Goal: Task Accomplishment & Management: Use online tool/utility

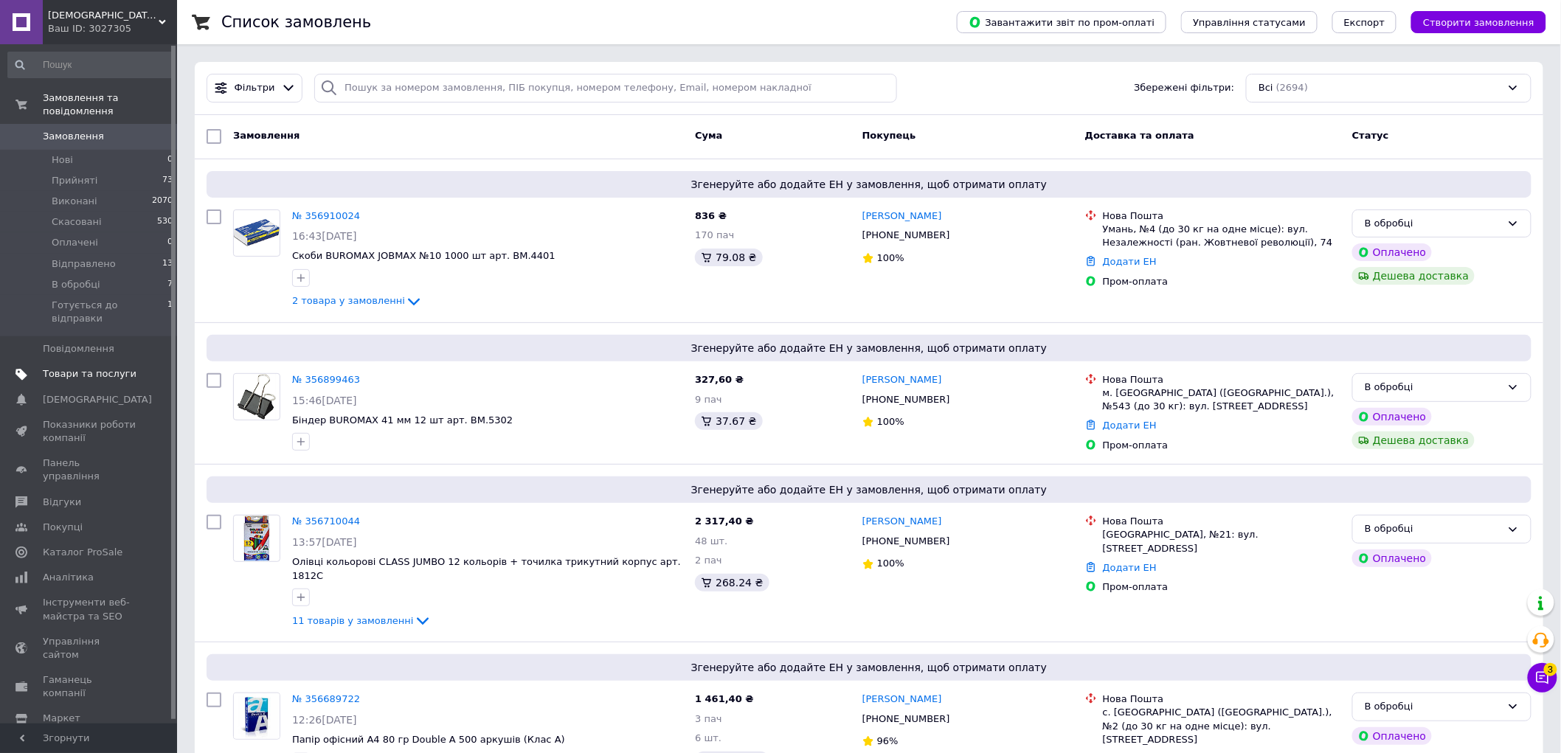
click at [56, 367] on span "Товари та послуги" at bounding box center [90, 373] width 94 height 13
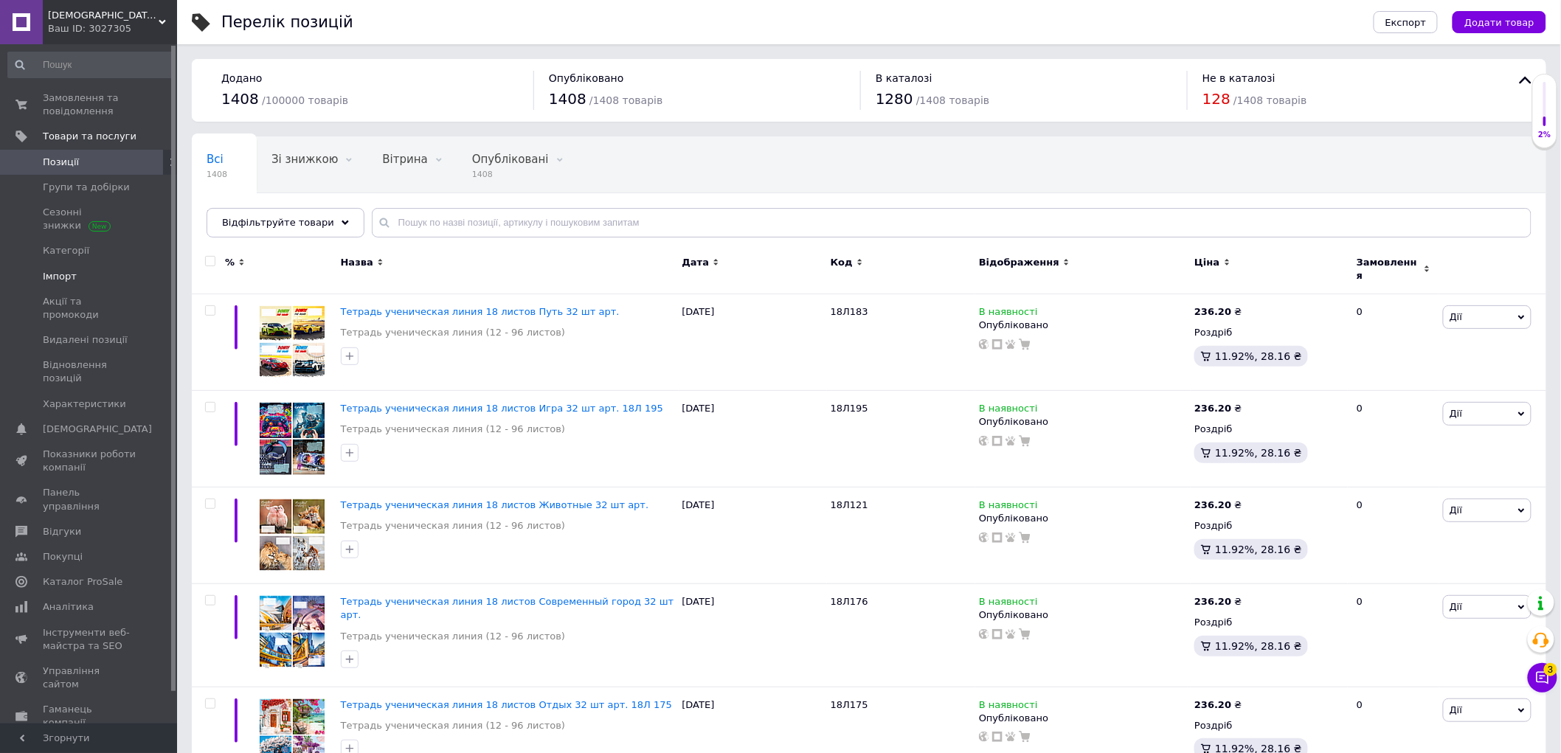
click at [68, 276] on span "Імпорт" at bounding box center [60, 276] width 34 height 13
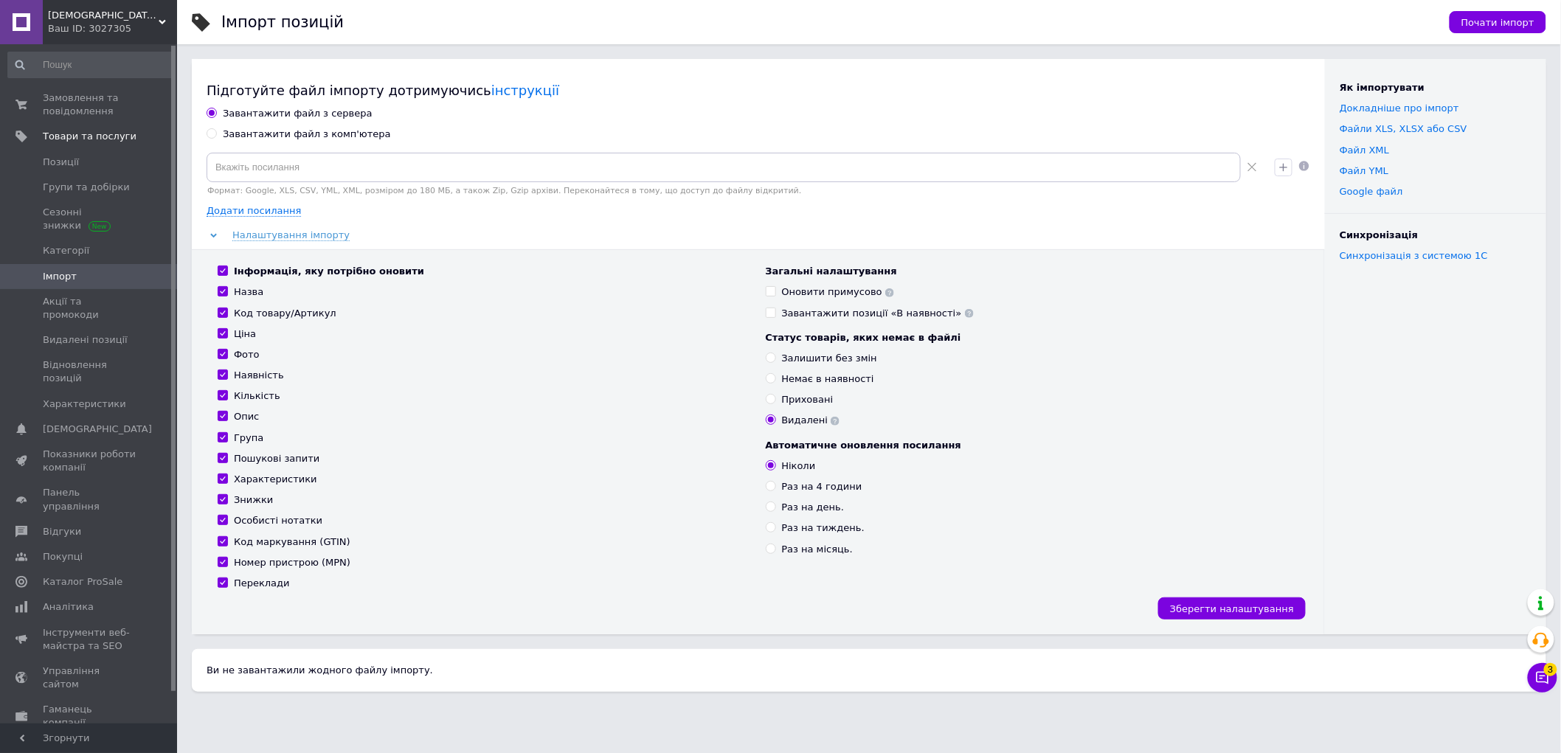
click at [295, 128] on div "Завантажити файл з комп'ютера" at bounding box center [307, 134] width 168 height 13
click at [216, 128] on input "Завантажити файл з комп'ютера" at bounding box center [212, 133] width 10 height 10
radio input "true"
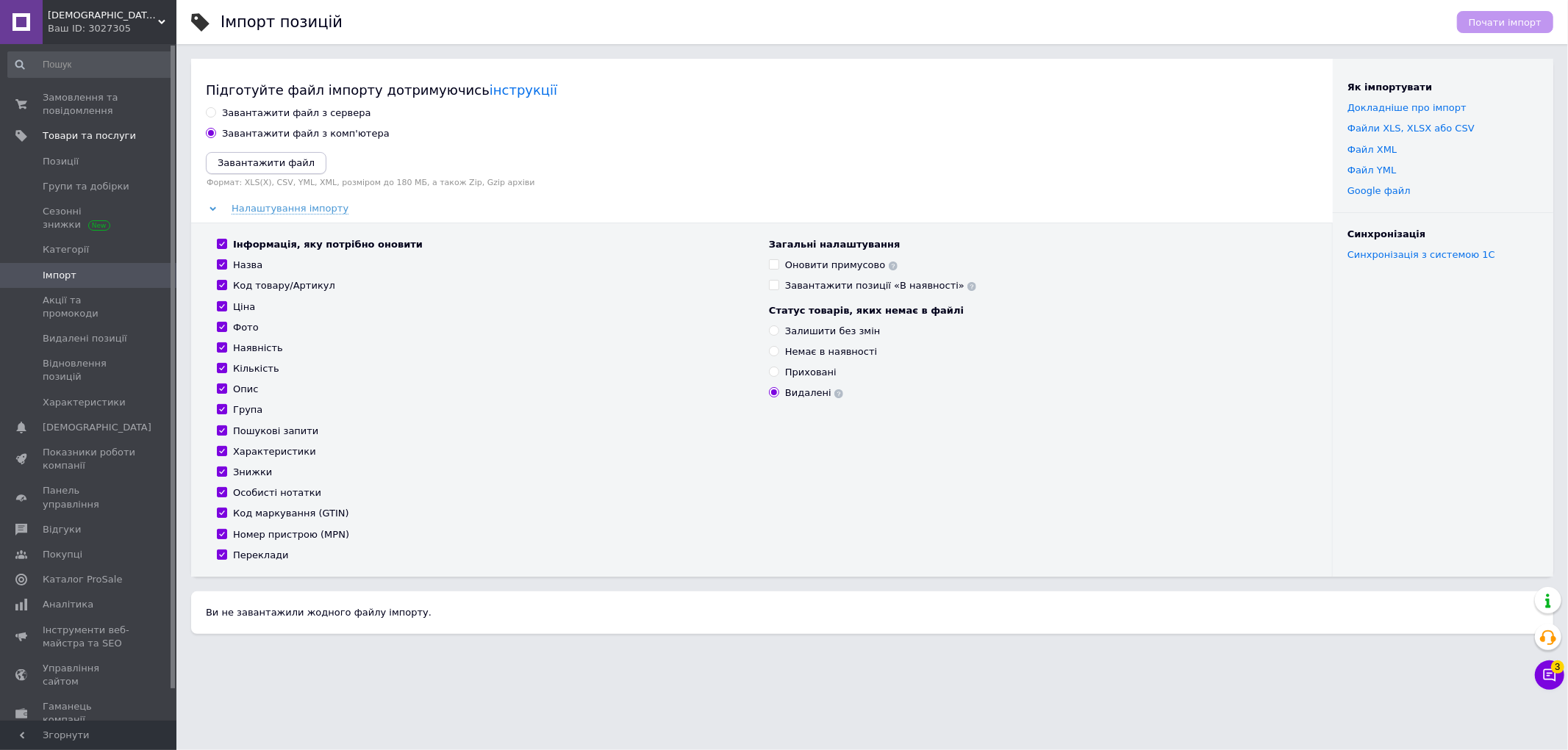
click at [266, 164] on icon "Завантажити файл" at bounding box center [265, 162] width 97 height 11
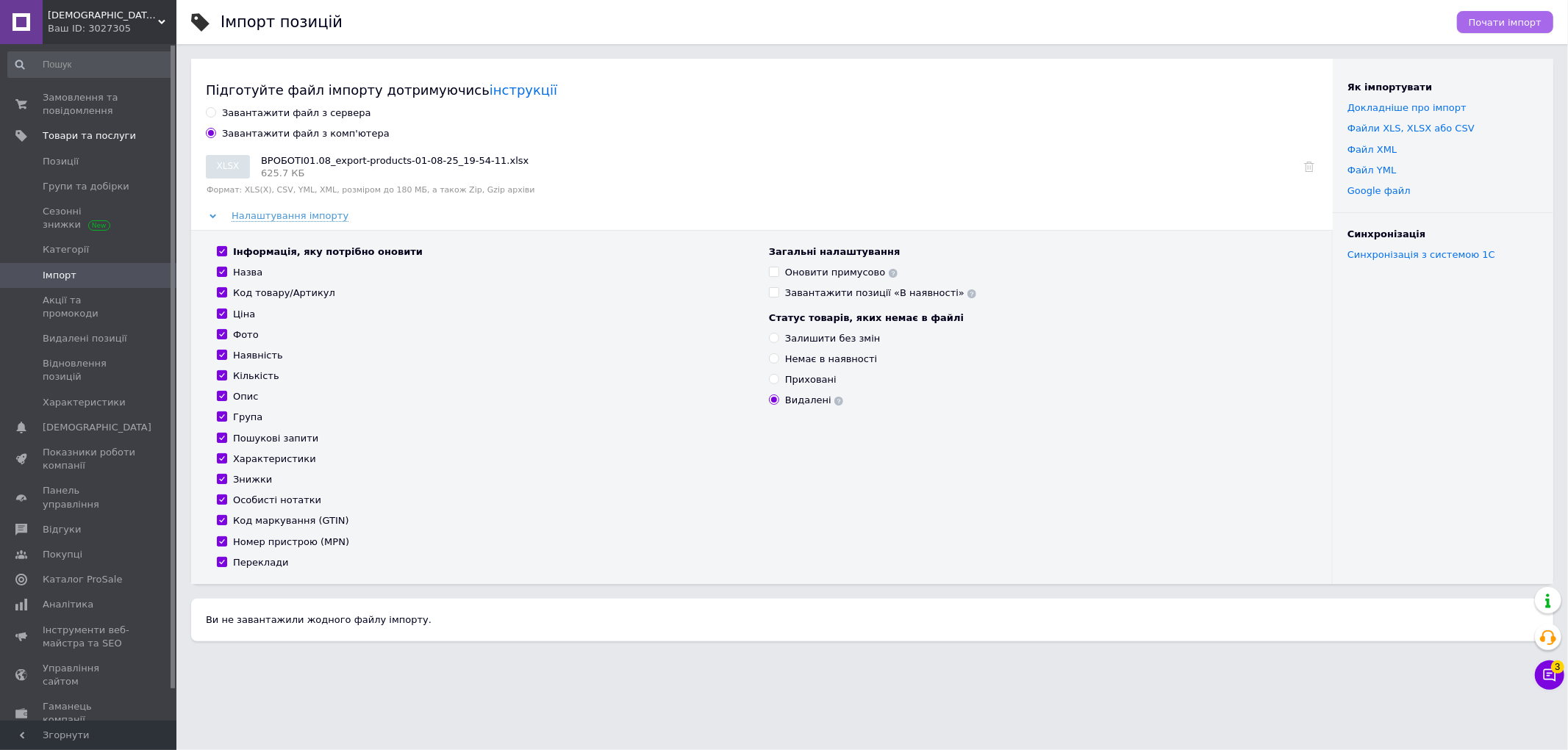
click at [1486, 17] on span "Почати імпорт" at bounding box center [1504, 22] width 73 height 11
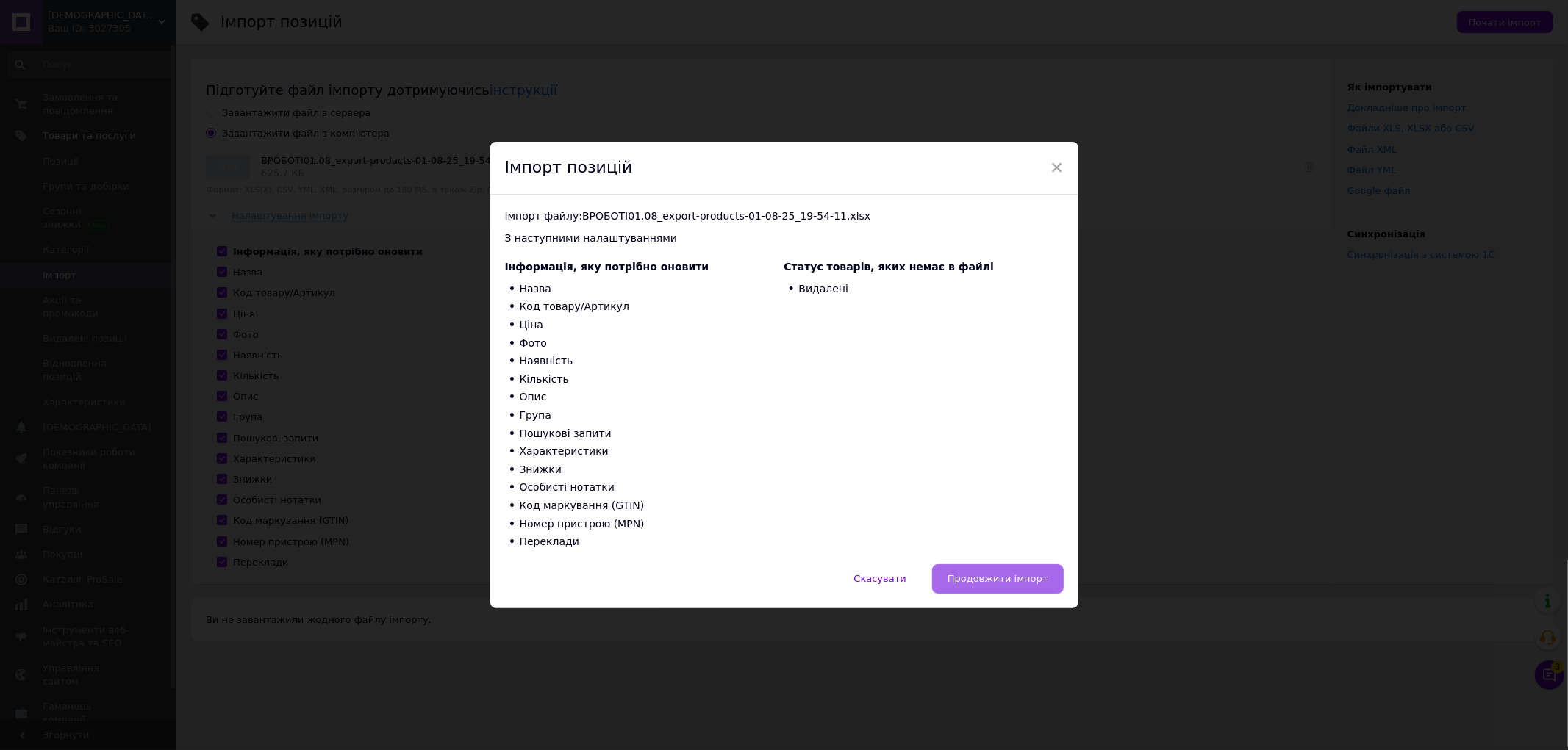
click at [1033, 588] on button "Продовжити імпорт" at bounding box center [998, 580] width 131 height 30
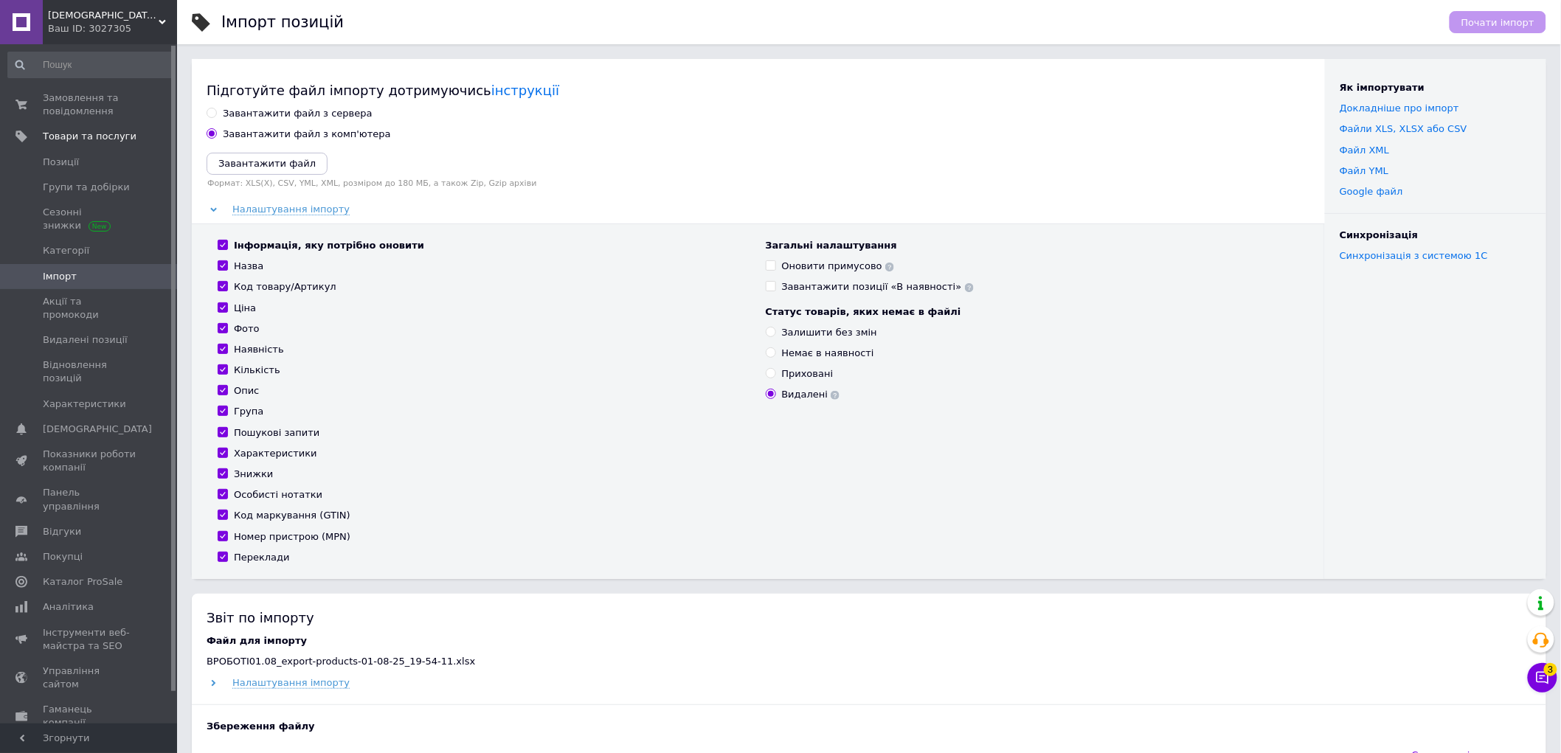
click at [643, 134] on div "Завантажити файл з комп'ютера" at bounding box center [759, 134] width 1104 height 13
click at [272, 164] on icon "Завантажити файл" at bounding box center [266, 163] width 97 height 11
drag, startPoint x: 977, startPoint y: 187, endPoint x: 997, endPoint y: 180, distance: 21.0
click at [977, 186] on label "Формат: XLS(X), CSV, YML, XML, розміром до 180 МБ, а також Zip, Gzip архіви" at bounding box center [759, 184] width 1104 height 10
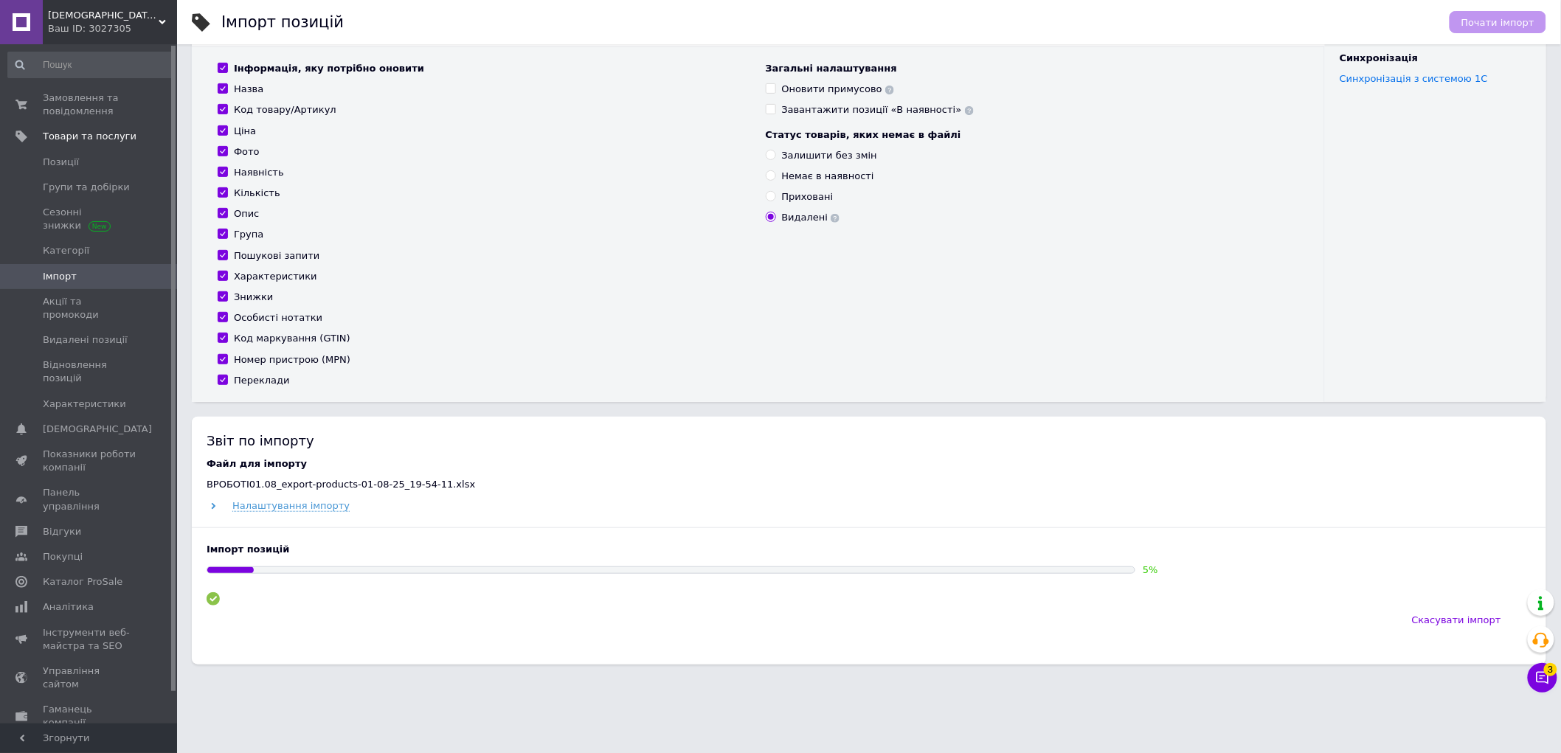
scroll to position [234, 0]
